Goal: Task Accomplishment & Management: Complete application form

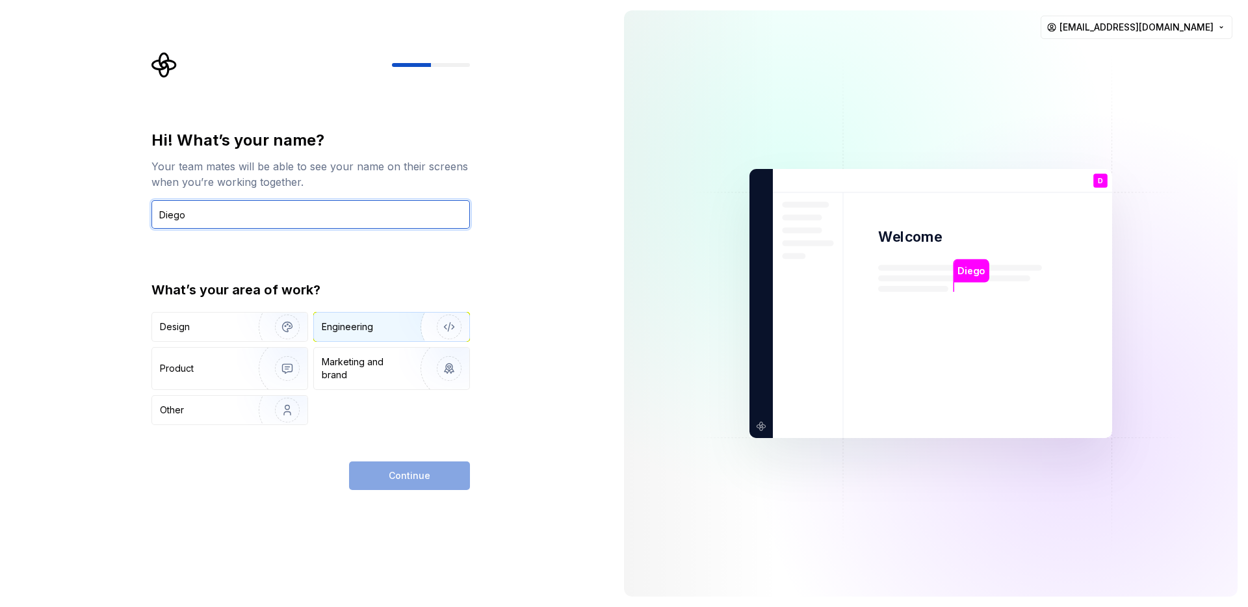
type input "Diego"
click at [386, 321] on div "Engineering" at bounding box center [373, 327] width 103 height 13
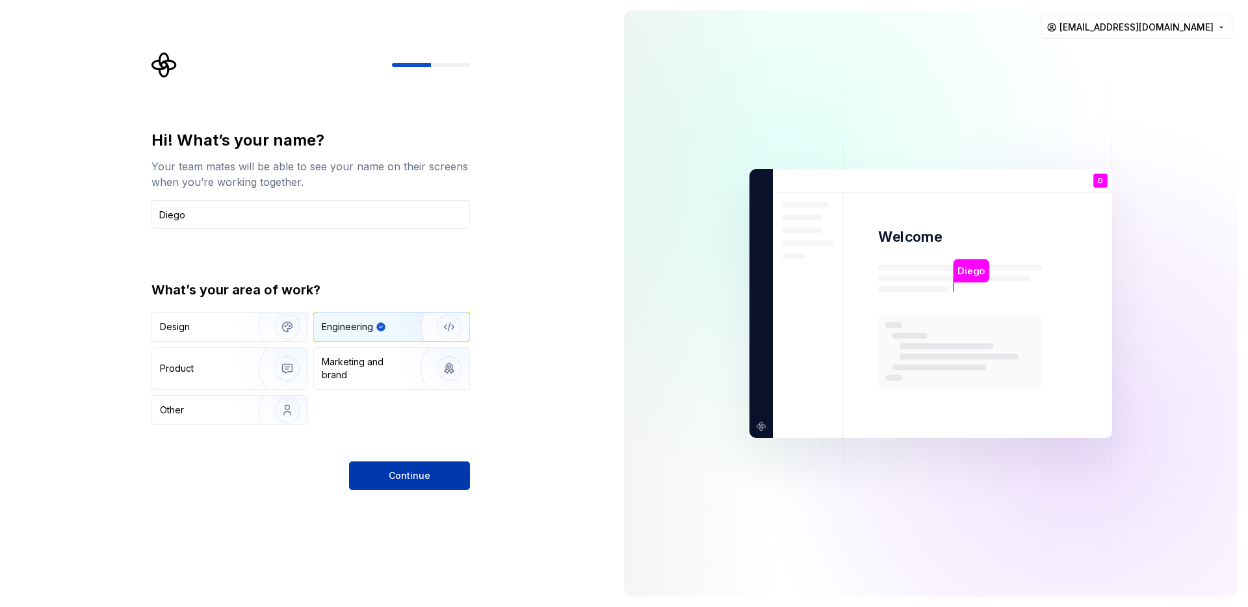
click at [393, 477] on span "Continue" at bounding box center [410, 475] width 42 height 13
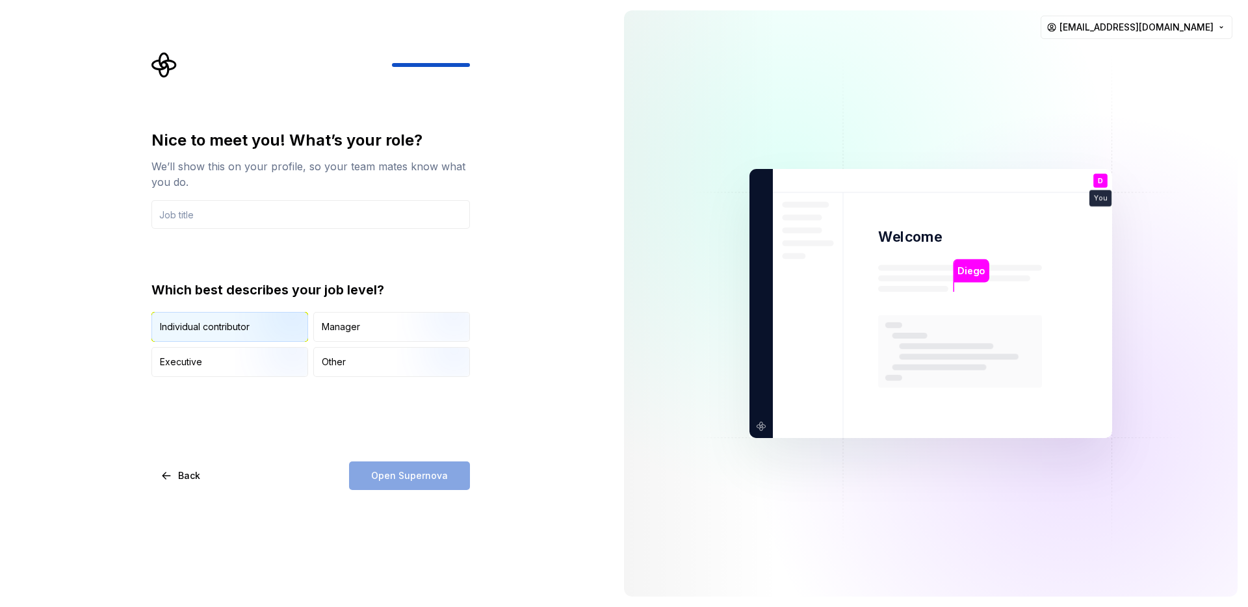
click at [236, 330] on img "button" at bounding box center [276, 343] width 83 height 87
click at [404, 466] on div "Open Supernova" at bounding box center [409, 476] width 121 height 29
click at [244, 224] on input "text" at bounding box center [310, 214] width 319 height 29
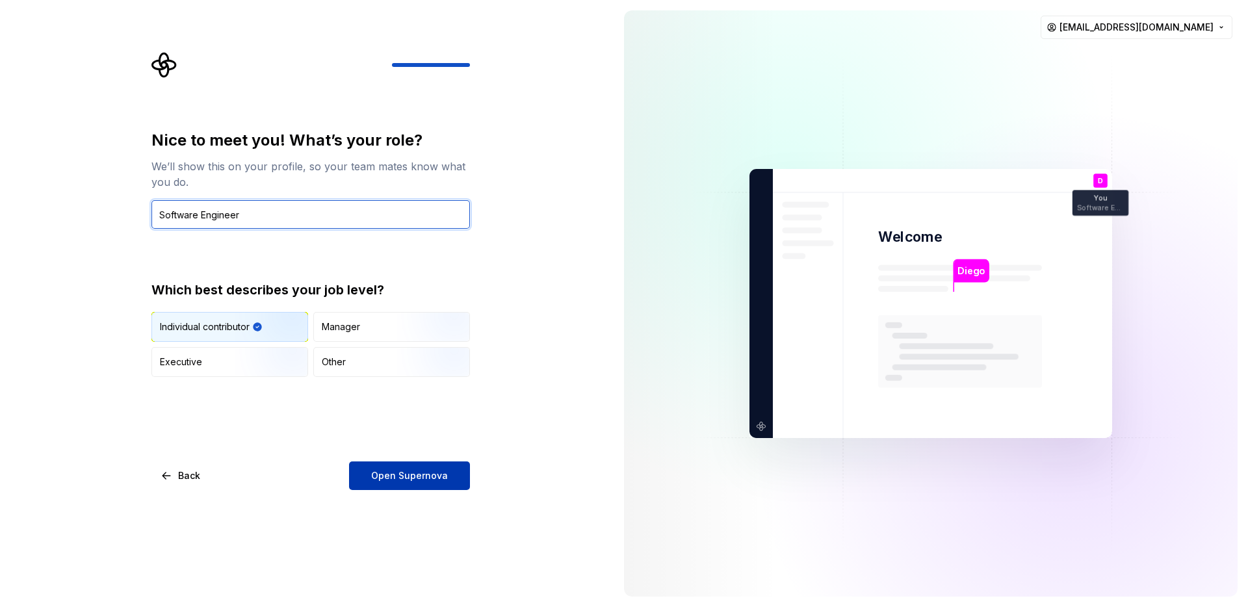
type input "Software Engineer"
click at [405, 471] on span "Open Supernova" at bounding box center [409, 475] width 77 height 13
